Goal: Check status

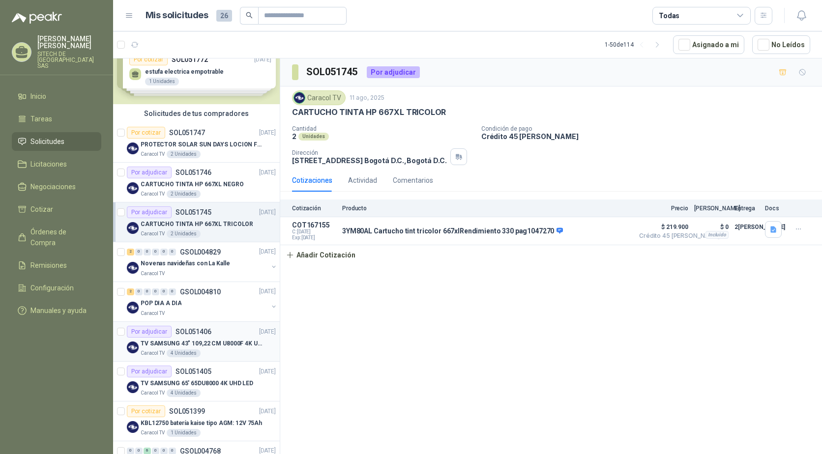
scroll to position [49, 0]
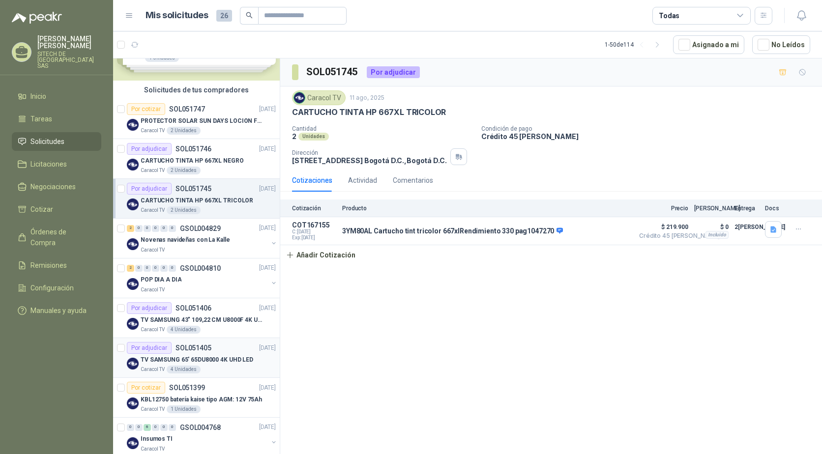
click at [210, 363] on p "TV SAMSUNG 65' 65DU8000 4K UHD LED" at bounding box center [197, 359] width 113 height 9
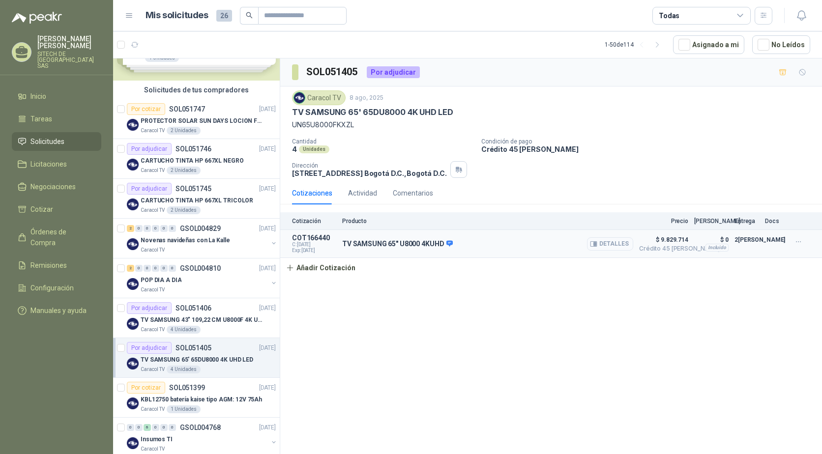
click at [621, 246] on button "Detalles" at bounding box center [610, 243] width 46 height 13
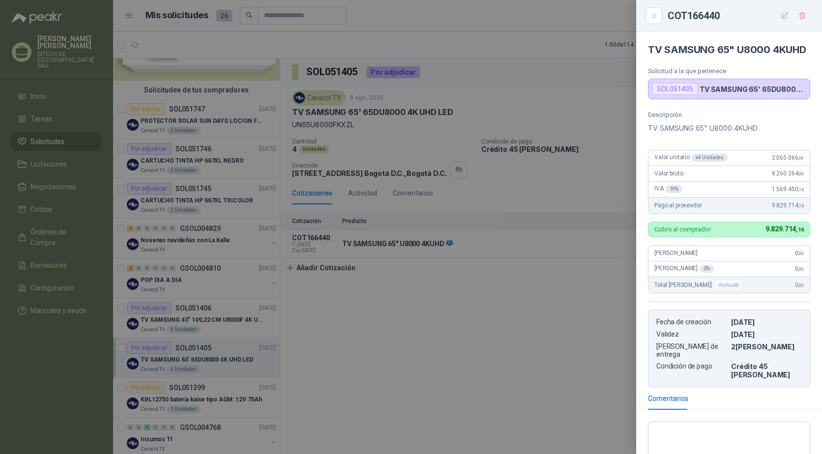
click at [478, 319] on div at bounding box center [411, 227] width 822 height 454
